Goal: Task Accomplishment & Management: Manage account settings

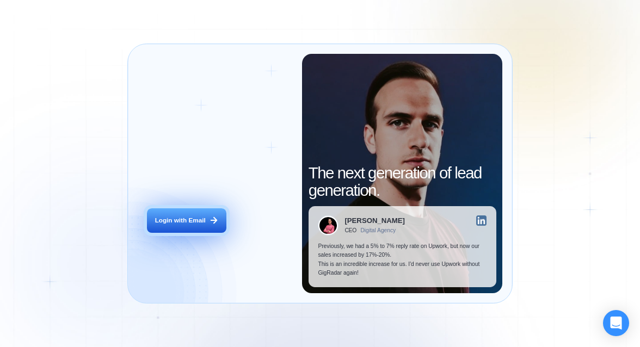
click at [184, 221] on div "Login with Email" at bounding box center [180, 220] width 51 height 9
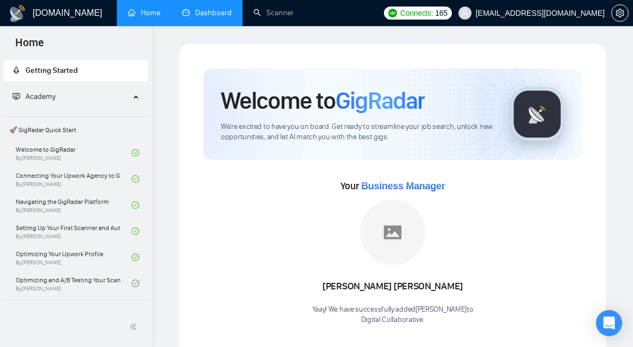
click at [222, 8] on link "Dashboard" at bounding box center [207, 12] width 50 height 9
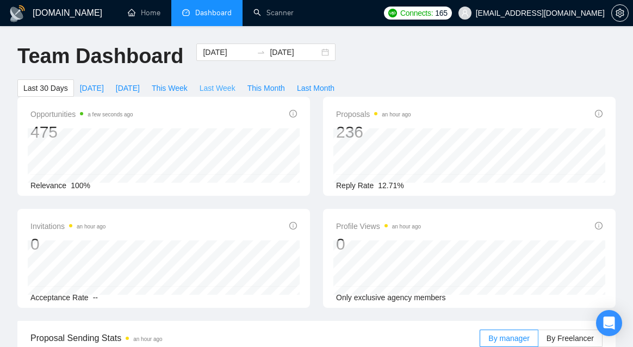
click at [217, 88] on span "Last Week" at bounding box center [218, 88] width 36 height 12
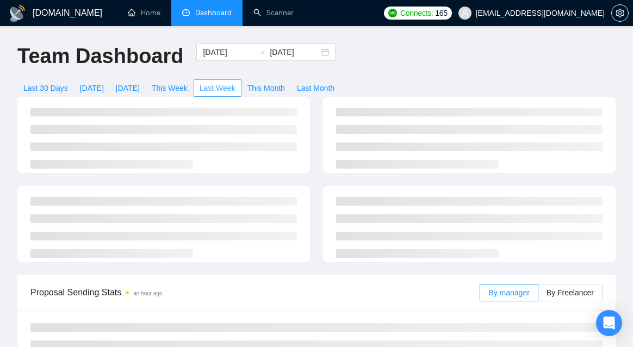
type input "2025-08-25"
type input "2025-08-31"
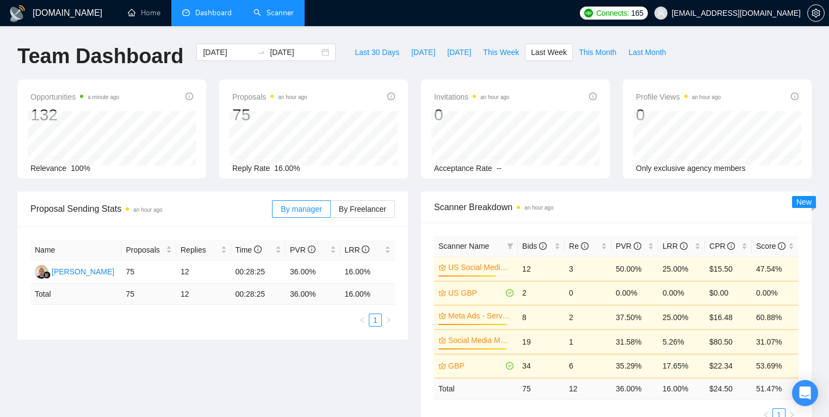
click at [271, 15] on link "Scanner" at bounding box center [274, 12] width 40 height 9
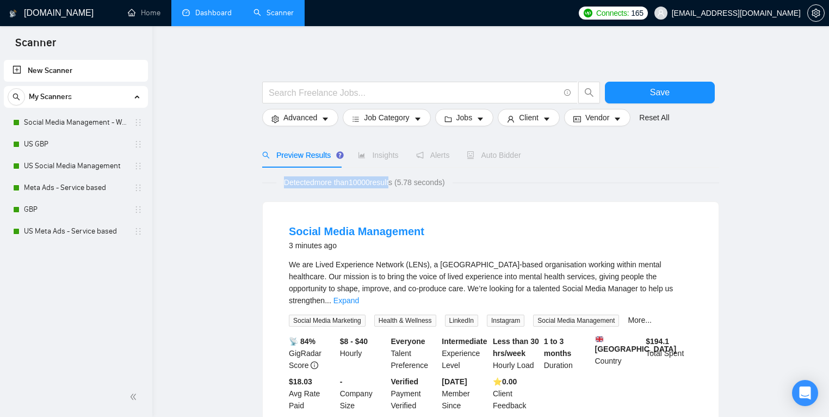
drag, startPoint x: 744, startPoint y: 182, endPoint x: 397, endPoint y: 183, distance: 346.6
drag, startPoint x: 447, startPoint y: 201, endPoint x: 454, endPoint y: 199, distance: 7.4
drag, startPoint x: 463, startPoint y: 183, endPoint x: 260, endPoint y: 177, distance: 202.5
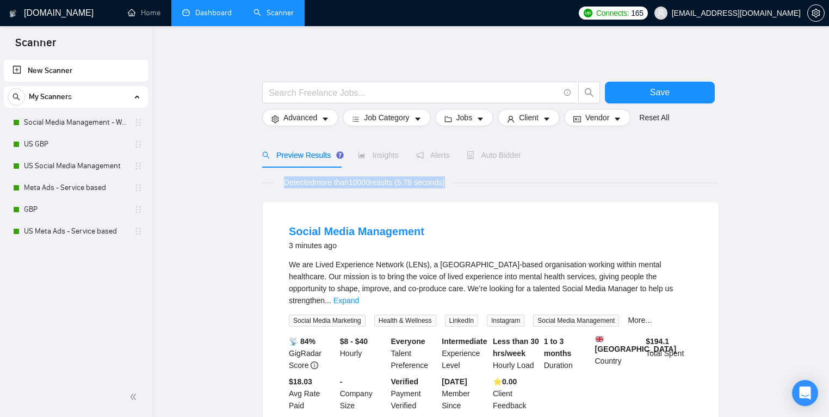
click at [83, 148] on link "US GBP" at bounding box center [75, 144] width 103 height 22
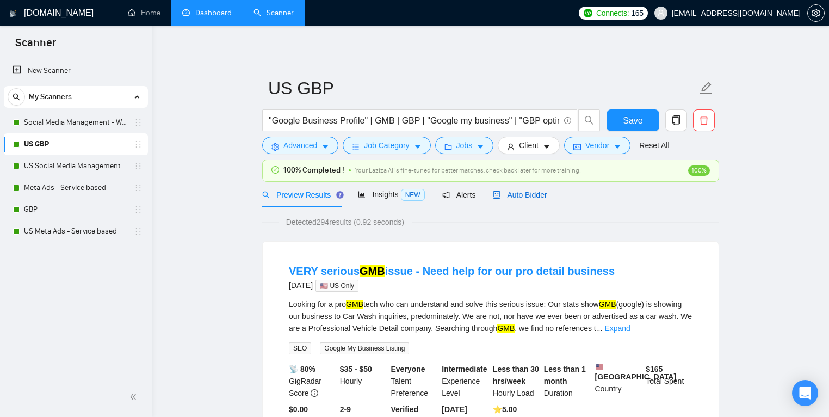
click at [534, 191] on span "Auto Bidder" at bounding box center [520, 194] width 54 height 9
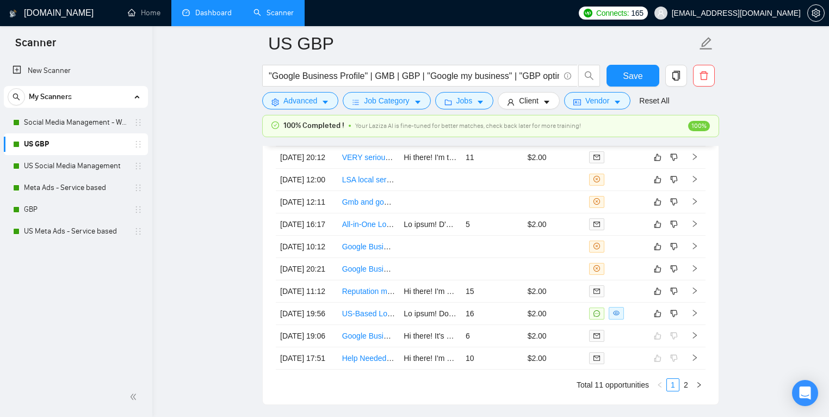
scroll to position [2803, 0]
click at [188, 14] on link "Dashboard" at bounding box center [207, 12] width 50 height 9
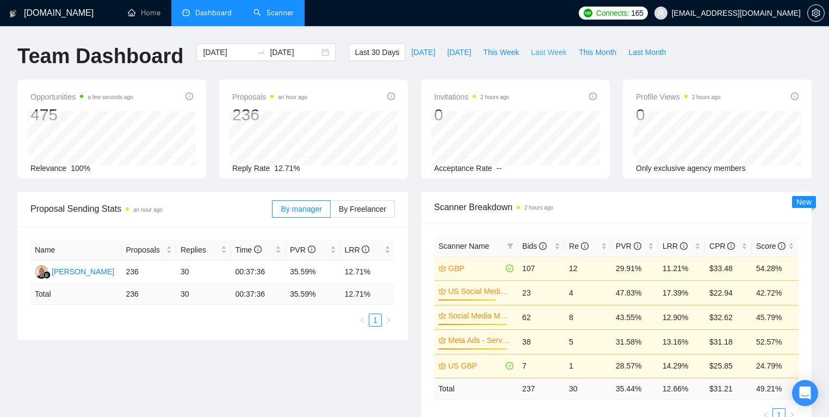
click at [545, 46] on span "Last Week" at bounding box center [549, 52] width 36 height 12
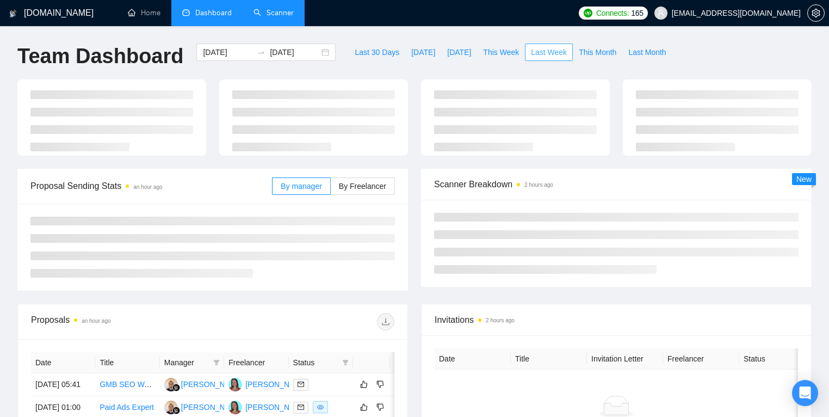
type input "2025-08-25"
type input "2025-08-31"
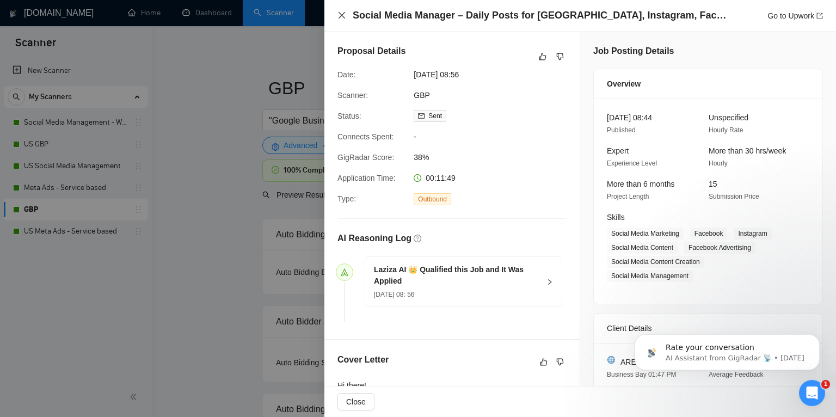
click at [343, 13] on icon "close" at bounding box center [341, 15] width 9 height 9
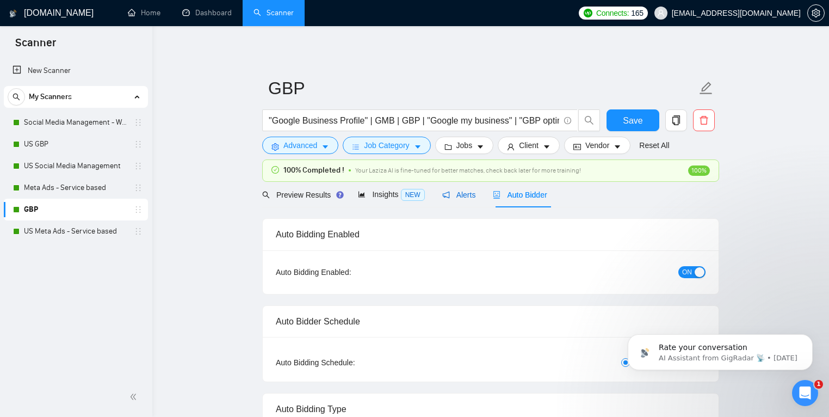
click at [461, 193] on span "Alerts" at bounding box center [459, 194] width 34 height 9
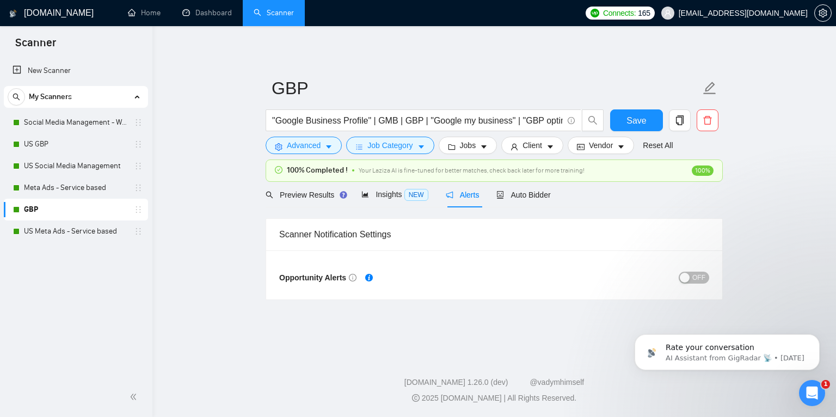
click at [692, 281] on button "OFF" at bounding box center [694, 278] width 30 height 12
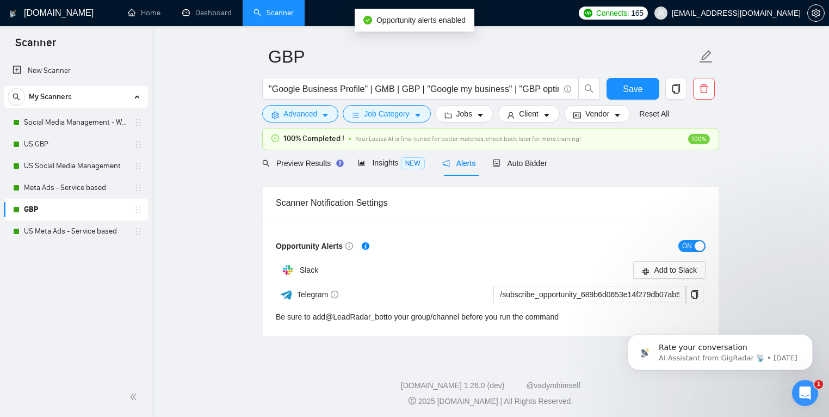
scroll to position [33, 0]
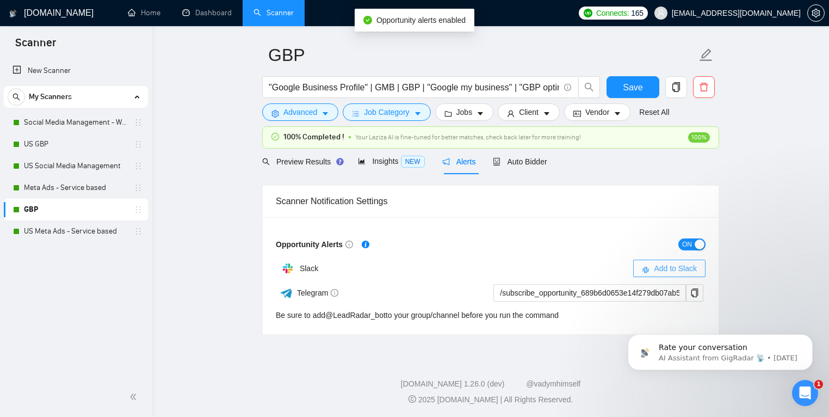
click at [682, 266] on span "Add to Slack" at bounding box center [675, 268] width 43 height 12
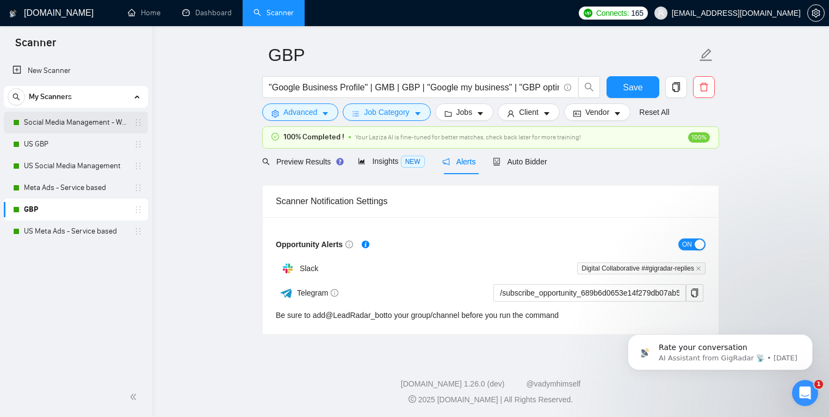
click at [44, 118] on link "Social Media Management - Worldwide" at bounding box center [75, 123] width 103 height 22
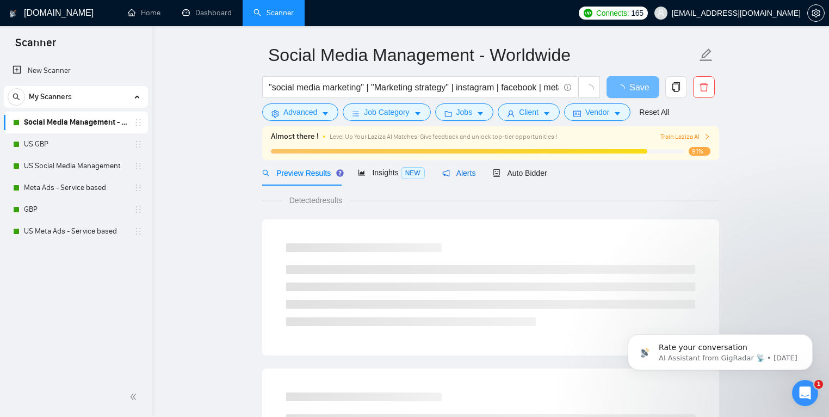
click at [455, 178] on div "Alerts" at bounding box center [459, 173] width 34 height 12
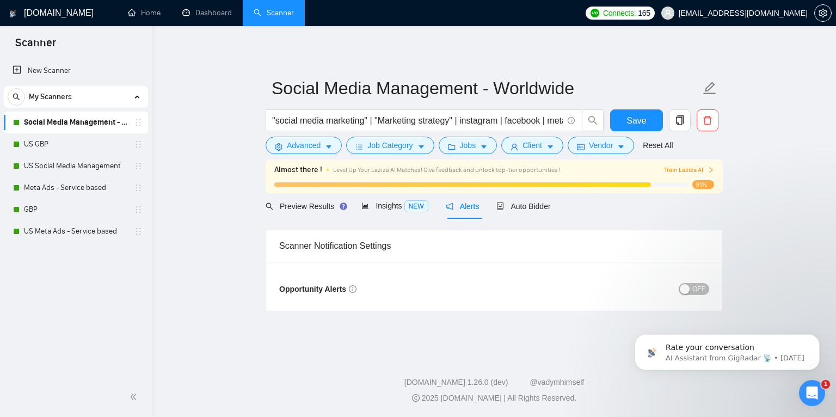
click at [694, 286] on span "OFF" at bounding box center [698, 289] width 13 height 12
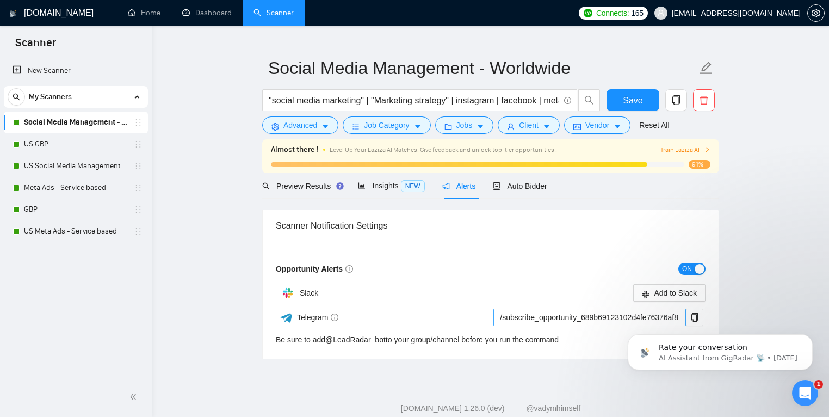
scroll to position [39, 0]
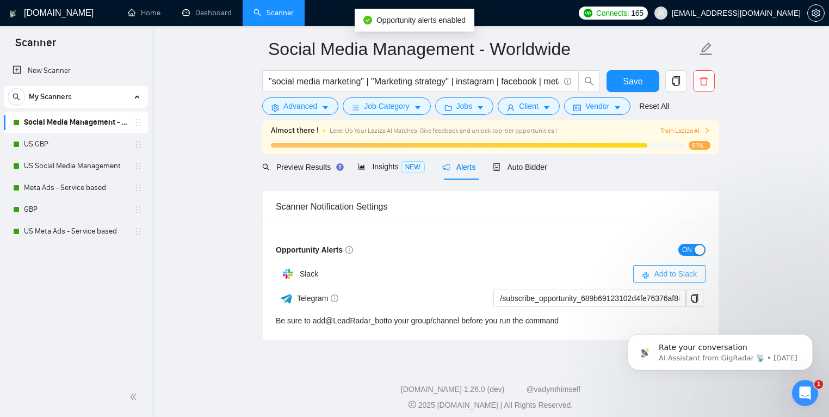
click at [687, 278] on span "Add to Slack" at bounding box center [675, 274] width 43 height 12
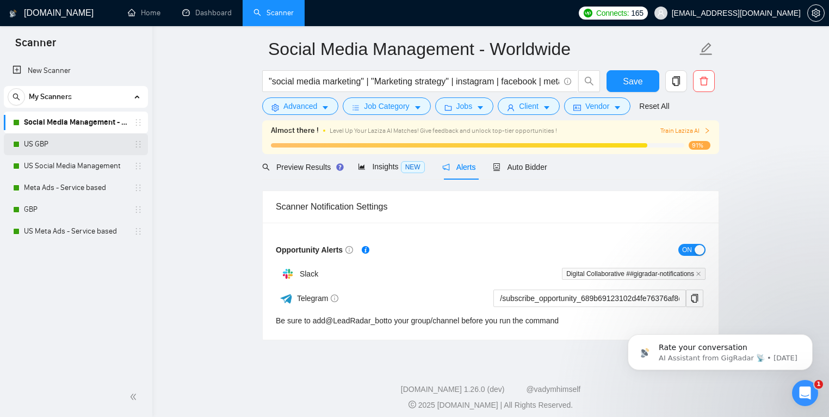
click at [54, 139] on link "US GBP" at bounding box center [75, 144] width 103 height 22
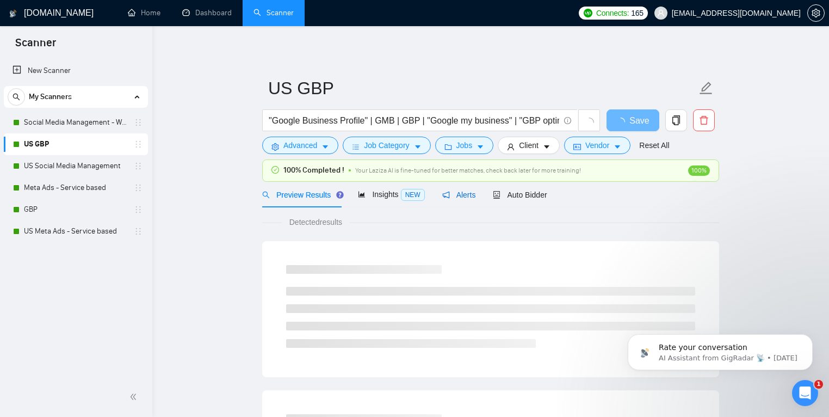
click at [452, 200] on div "Alerts" at bounding box center [459, 195] width 34 height 12
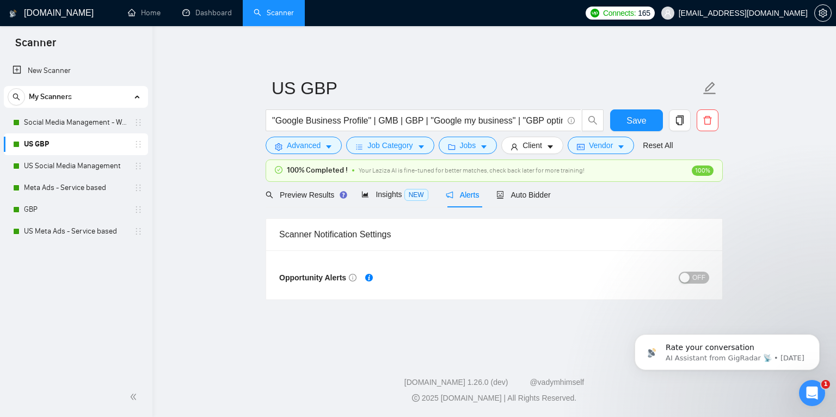
click at [696, 276] on span "OFF" at bounding box center [698, 278] width 13 height 12
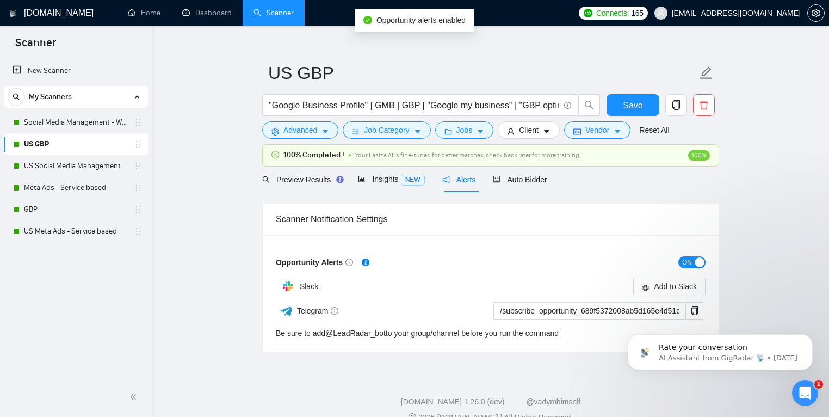
scroll to position [15, 0]
click at [674, 281] on span "Add to Slack" at bounding box center [675, 286] width 43 height 12
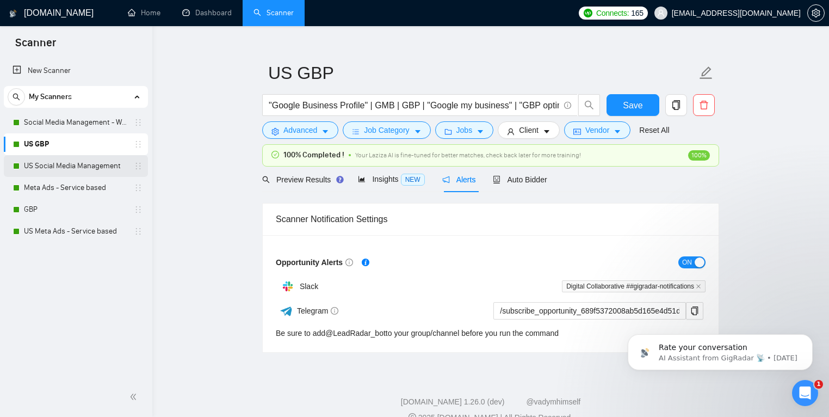
click at [77, 169] on link "US Social Media Management" at bounding box center [75, 166] width 103 height 22
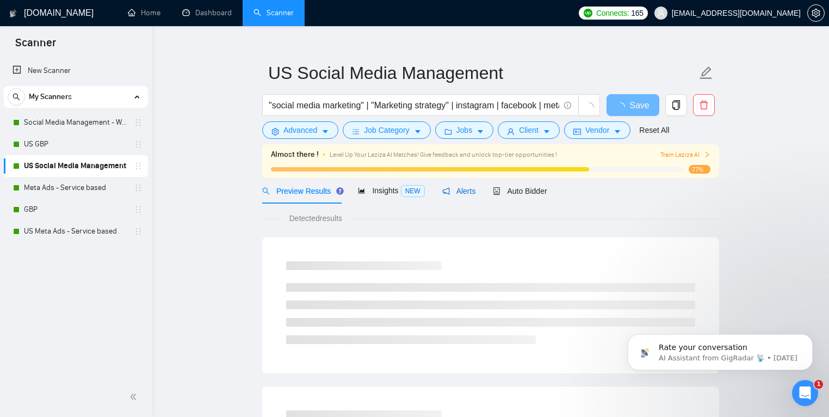
click at [467, 192] on span "Alerts" at bounding box center [459, 191] width 34 height 9
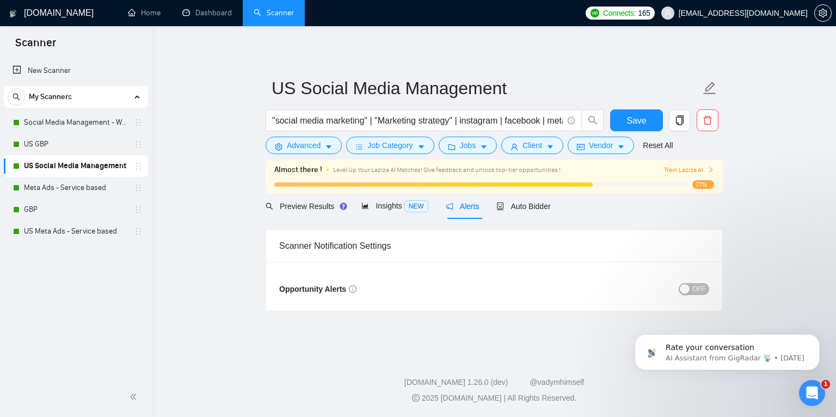
click at [682, 283] on button "OFF" at bounding box center [694, 289] width 30 height 12
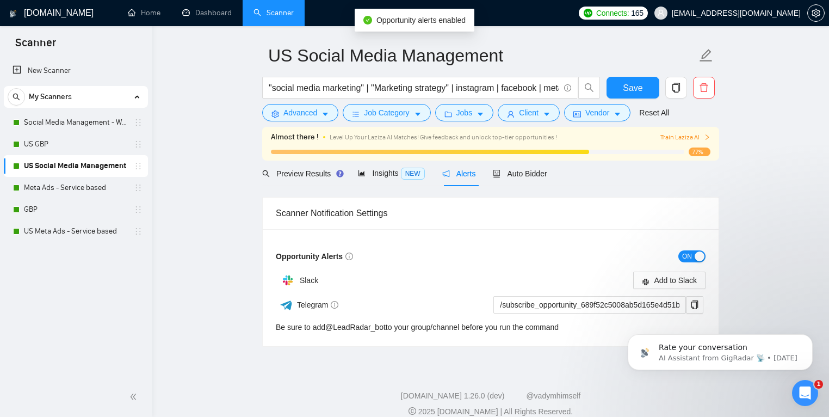
scroll to position [45, 0]
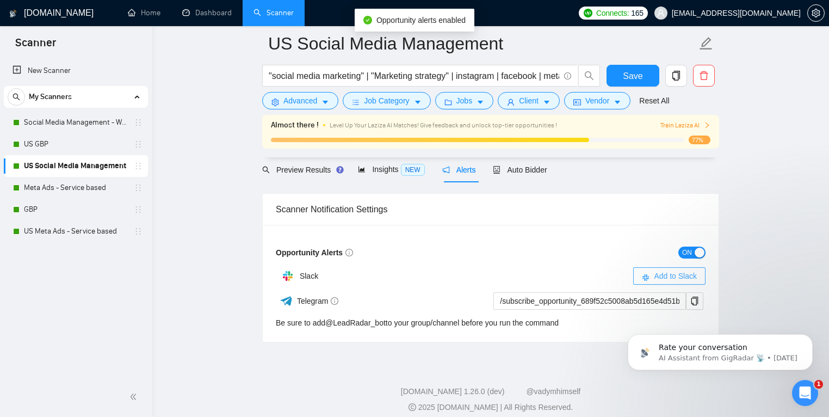
click at [663, 272] on span "Add to Slack" at bounding box center [675, 276] width 43 height 12
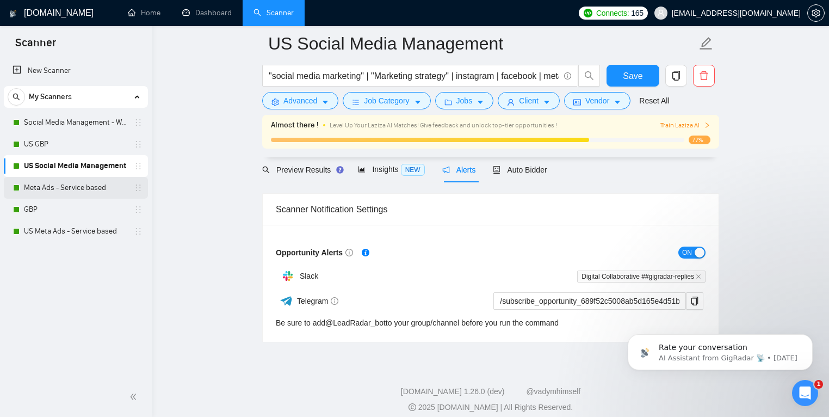
click at [88, 193] on link "Meta Ads - Service based" at bounding box center [75, 188] width 103 height 22
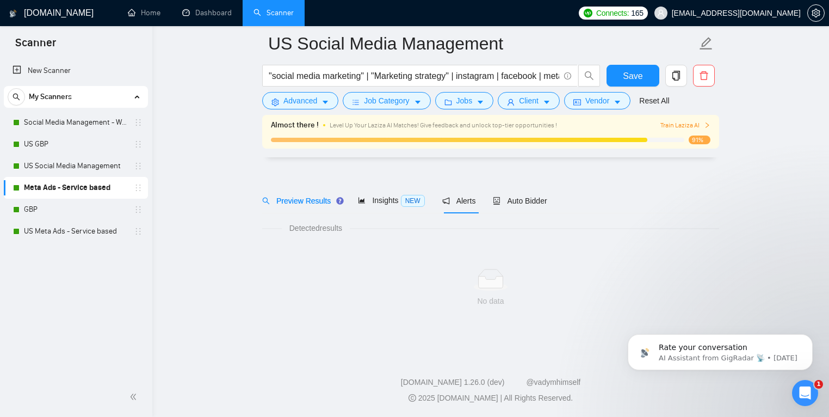
scroll to position [14, 0]
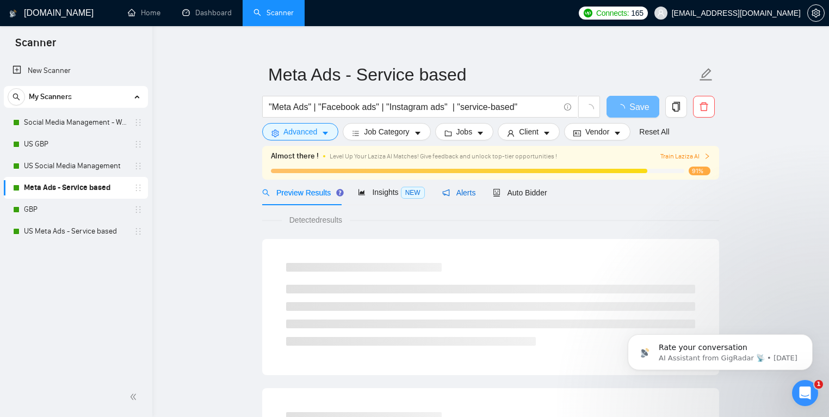
click at [467, 193] on span "Alerts" at bounding box center [459, 192] width 34 height 9
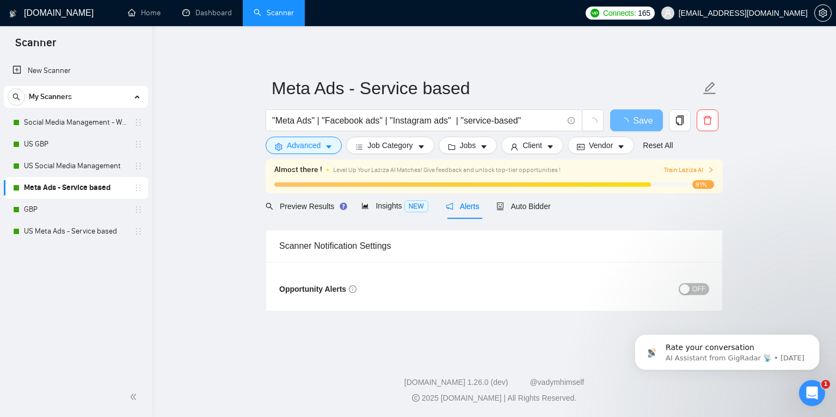
click at [683, 286] on div "button" at bounding box center [685, 289] width 10 height 10
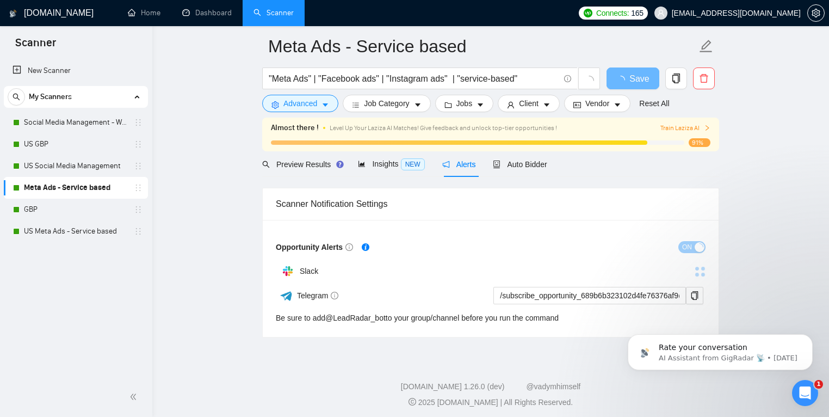
scroll to position [45, 0]
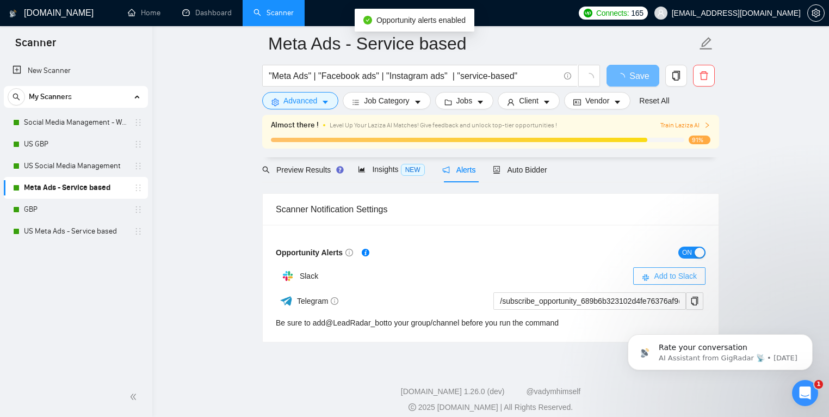
click at [679, 278] on span "Add to Slack" at bounding box center [675, 276] width 43 height 12
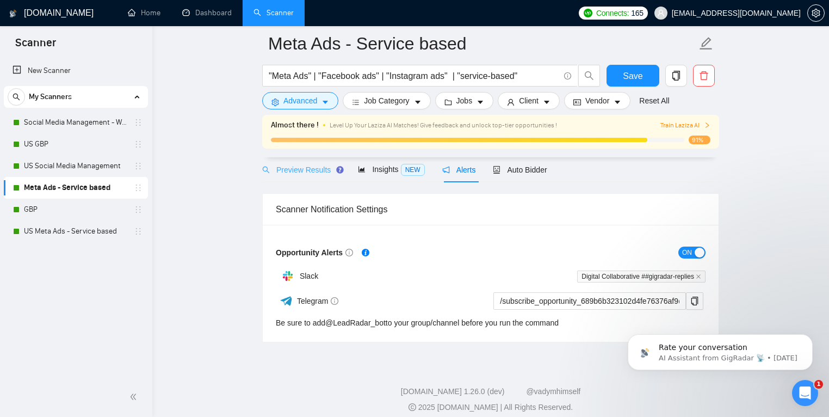
drag, startPoint x: 39, startPoint y: 208, endPoint x: 266, endPoint y: 184, distance: 228.2
click at [39, 208] on link "GBP" at bounding box center [75, 210] width 103 height 22
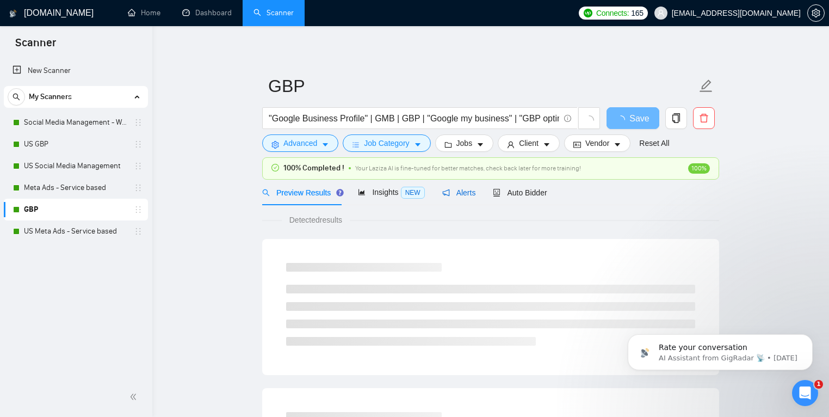
click at [465, 192] on span "Alerts" at bounding box center [459, 192] width 34 height 9
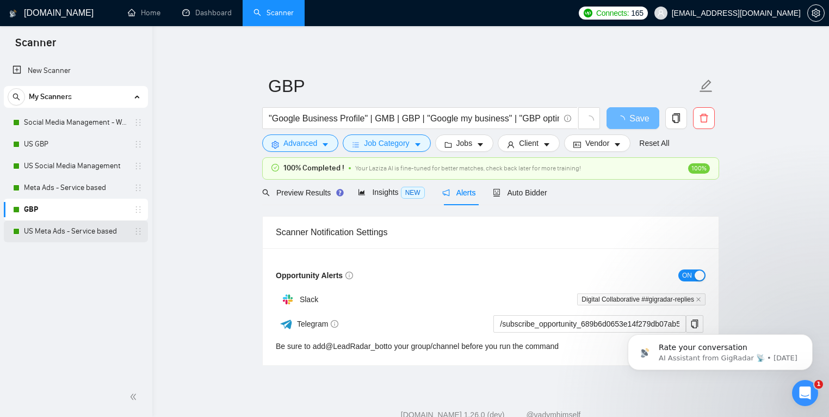
click at [58, 227] on link "US Meta Ads - Service based" at bounding box center [75, 231] width 103 height 22
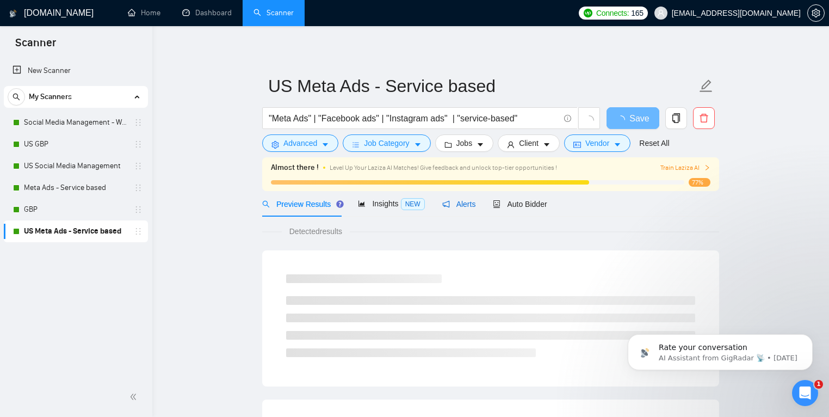
click at [449, 200] on icon "notification" at bounding box center [446, 204] width 8 height 8
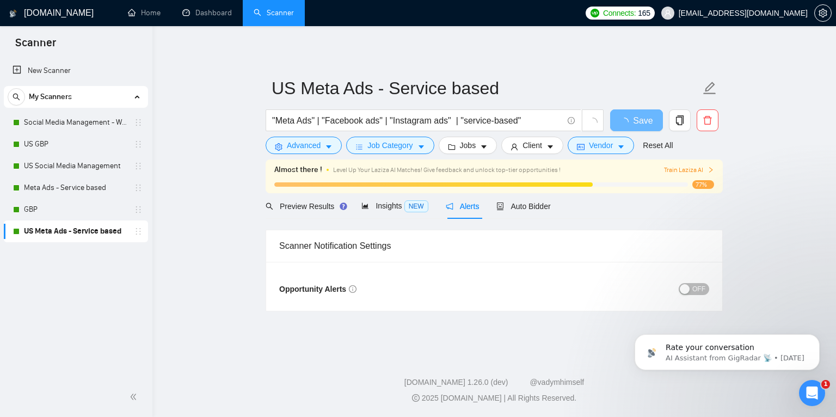
click at [699, 290] on span "OFF" at bounding box center [698, 289] width 13 height 12
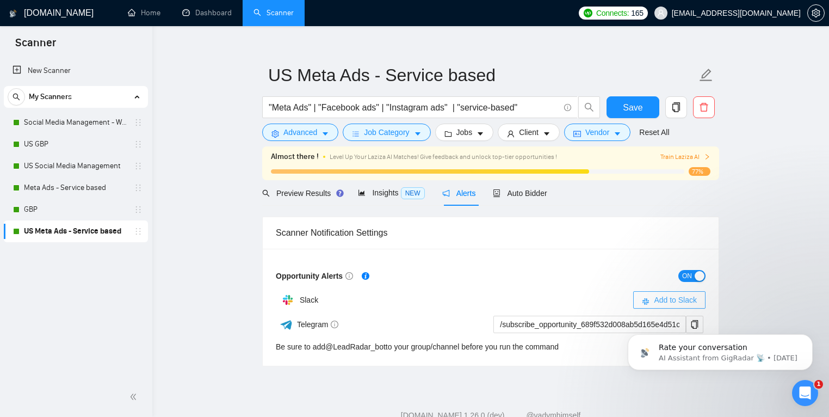
scroll to position [15, 0]
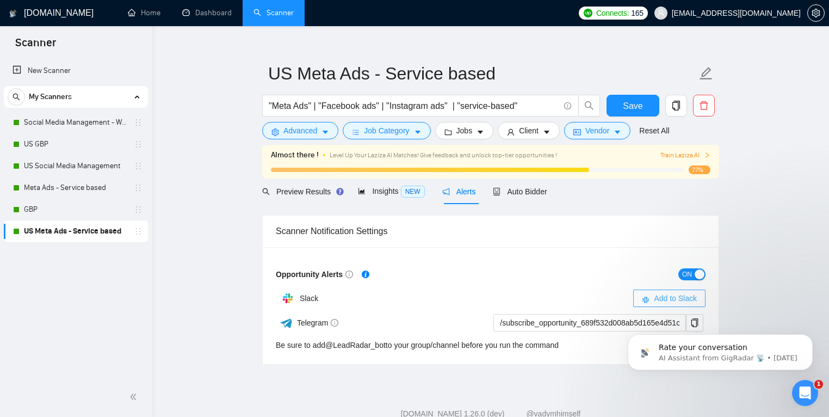
click at [680, 300] on span "Add to Slack" at bounding box center [675, 298] width 43 height 12
click at [131, 8] on link "Home" at bounding box center [144, 12] width 33 height 9
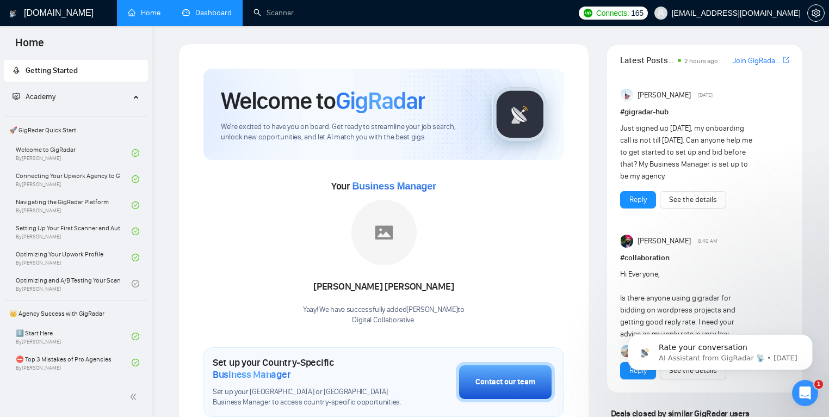
click at [212, 8] on link "Dashboard" at bounding box center [207, 12] width 50 height 9
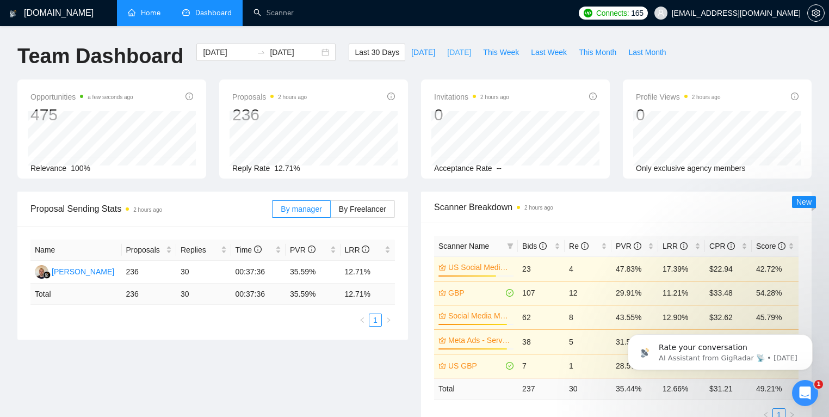
click at [464, 51] on span "[DATE]" at bounding box center [459, 52] width 24 height 12
type input "[DATE]"
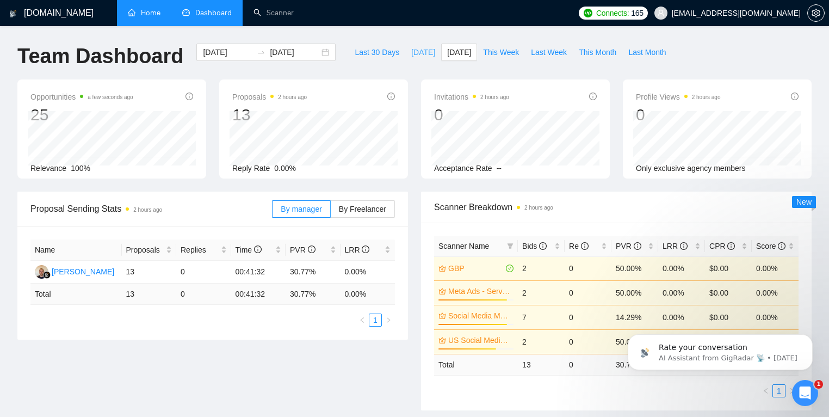
click at [418, 60] on button "[DATE]" at bounding box center [423, 52] width 36 height 17
type input "[DATE]"
